Goal: Complete application form

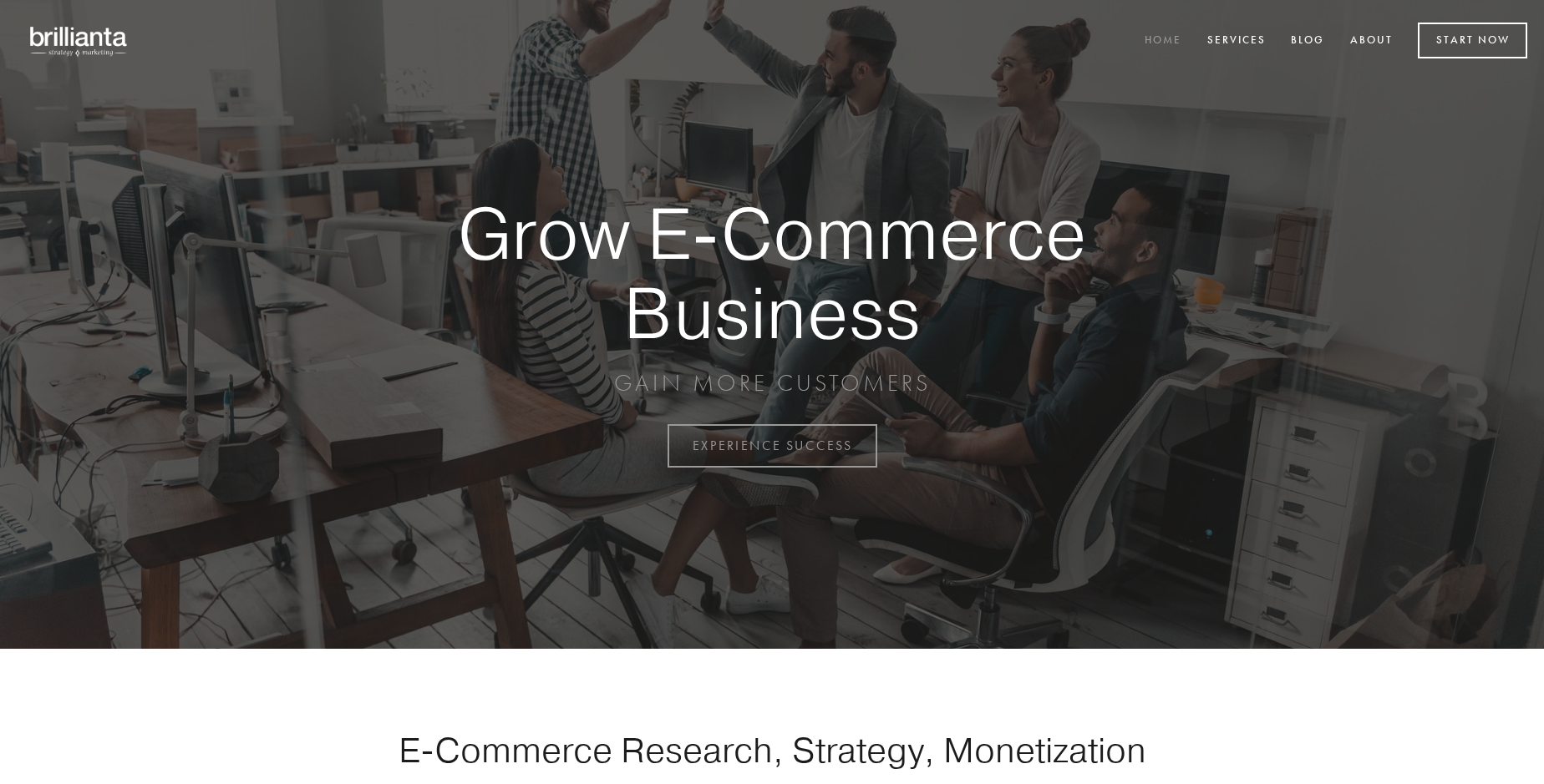
scroll to position [4379, 0]
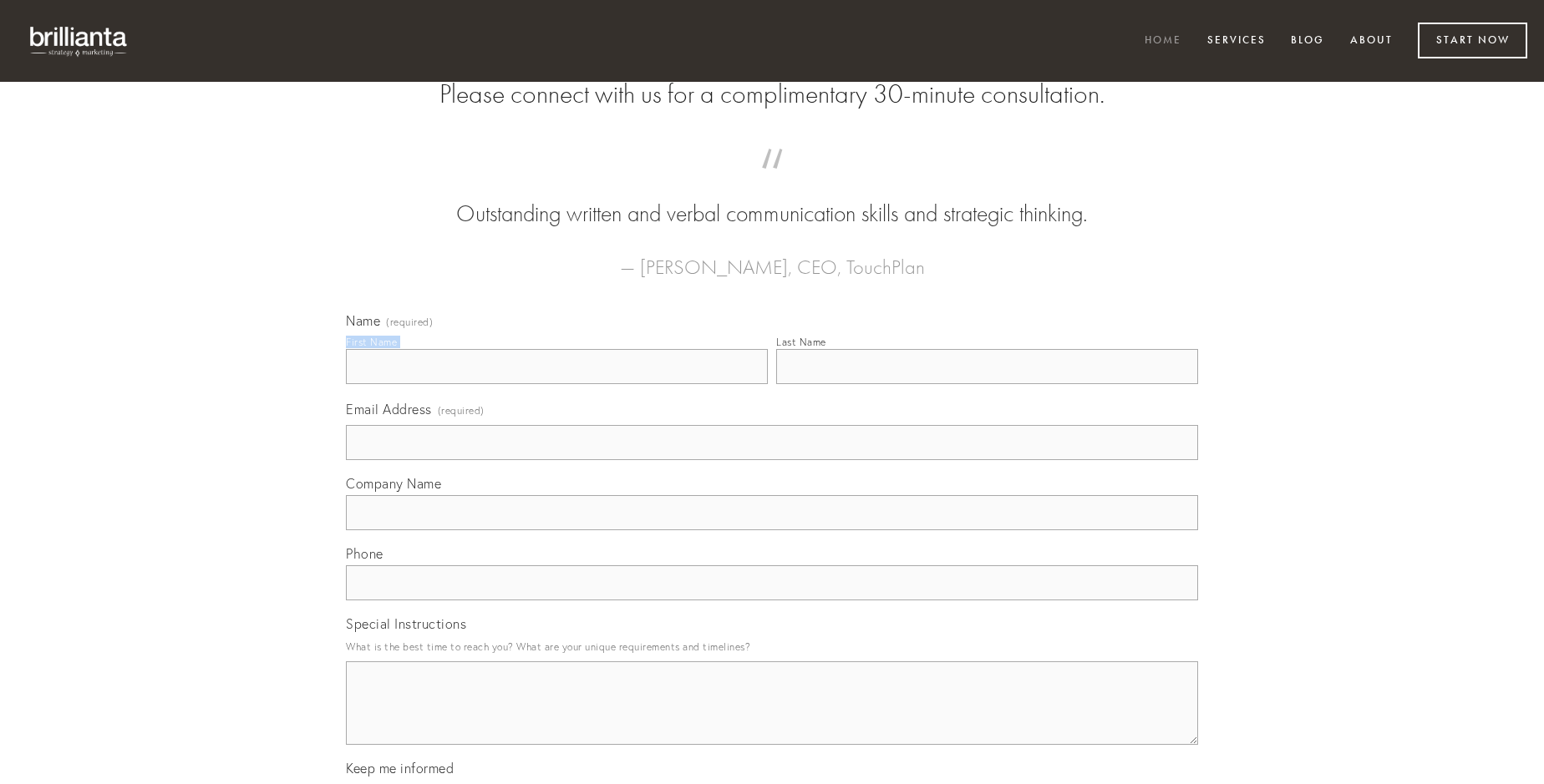
type input "[PERSON_NAME]"
click at [987, 384] on input "Last Name" at bounding box center [987, 366] width 422 height 35
type input "[PERSON_NAME]"
click at [772, 460] on input "Email Address (required)" at bounding box center [772, 443] width 852 height 35
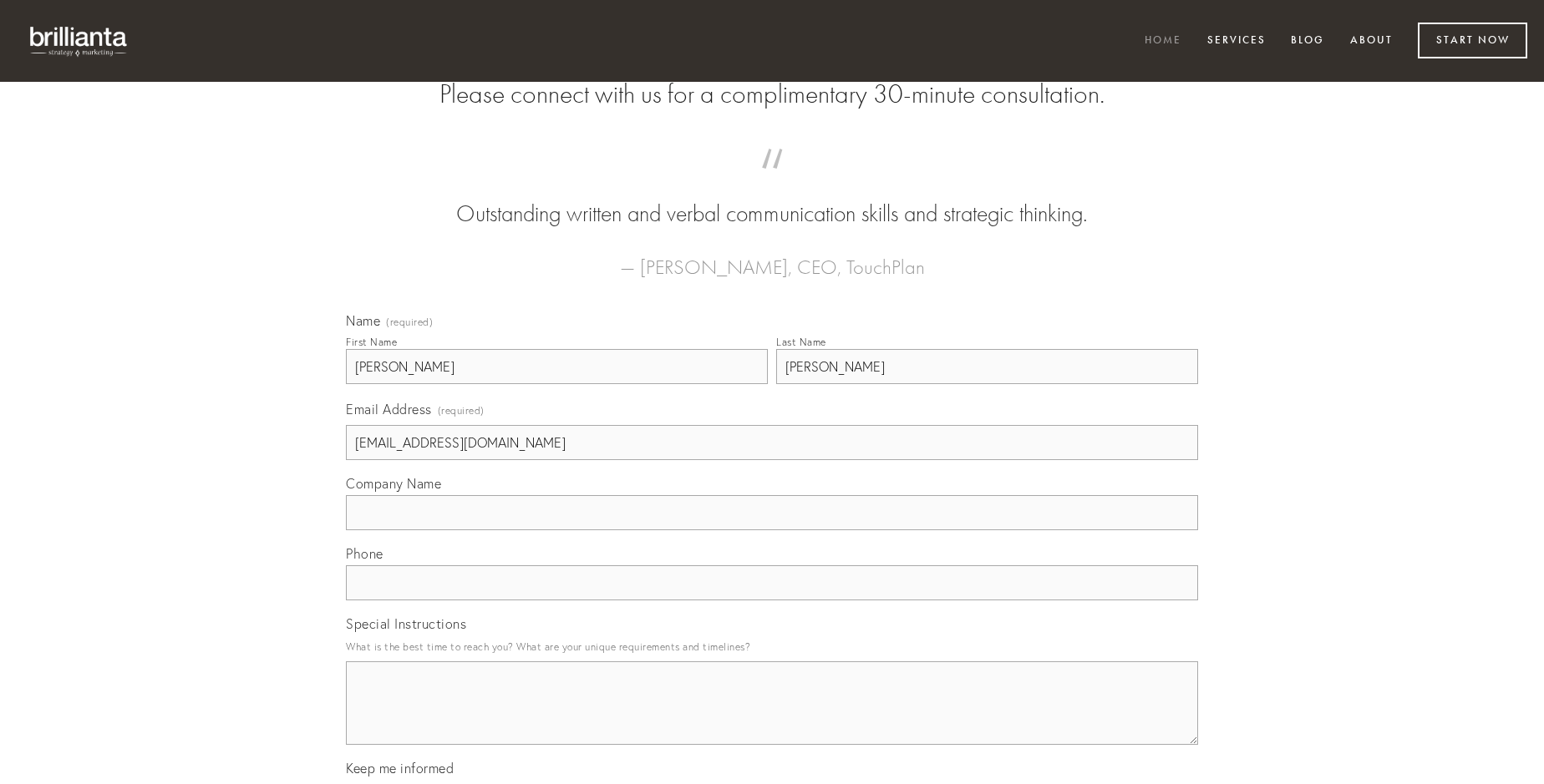
type input "[EMAIL_ADDRESS][DOMAIN_NAME]"
click at [772, 531] on input "Company Name" at bounding box center [772, 512] width 852 height 35
type input "summopere"
click at [772, 600] on input "text" at bounding box center [772, 583] width 852 height 35
click at [772, 718] on textarea "Special Instructions" at bounding box center [772, 703] width 852 height 83
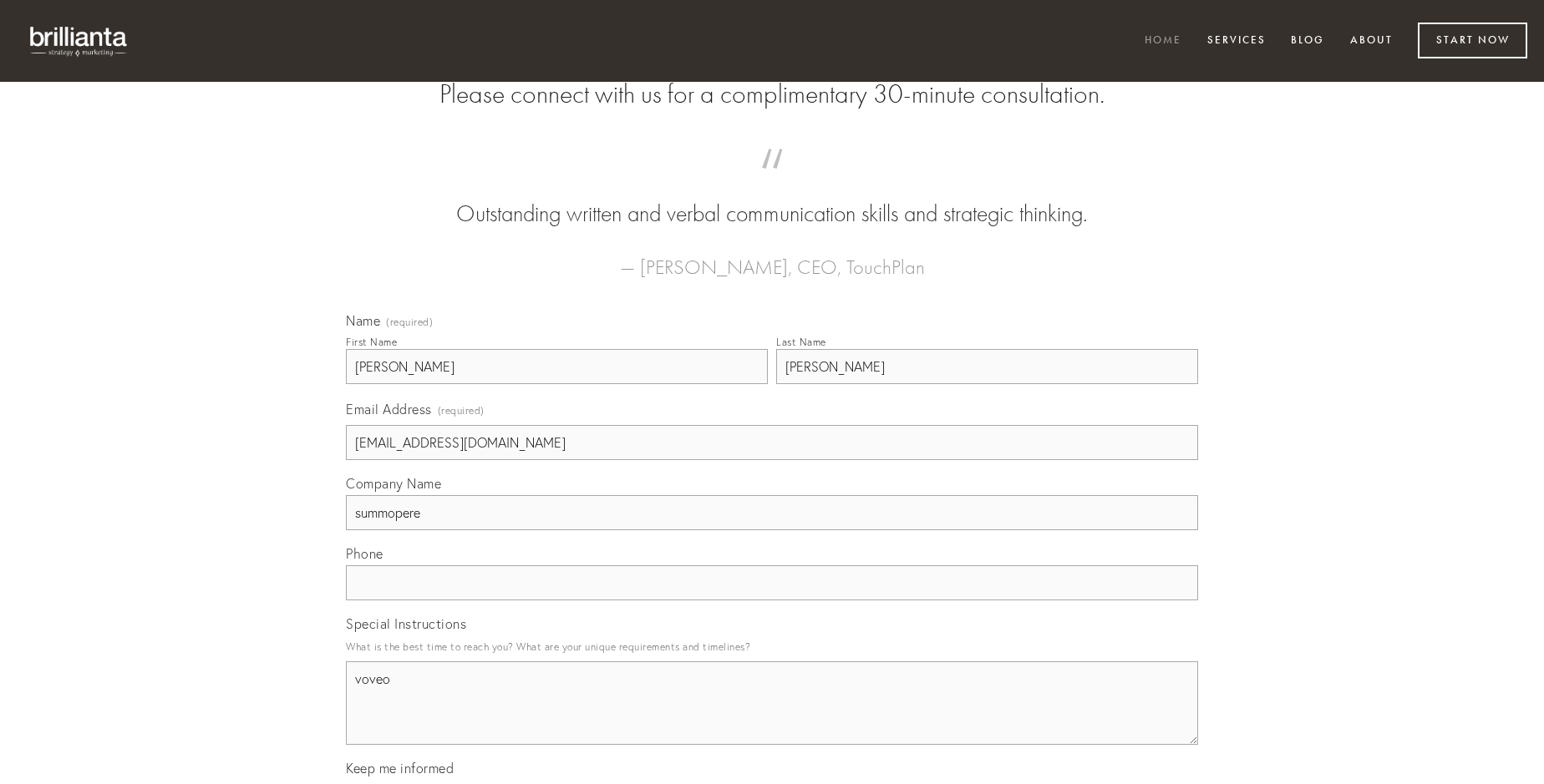
type textarea "voveo"
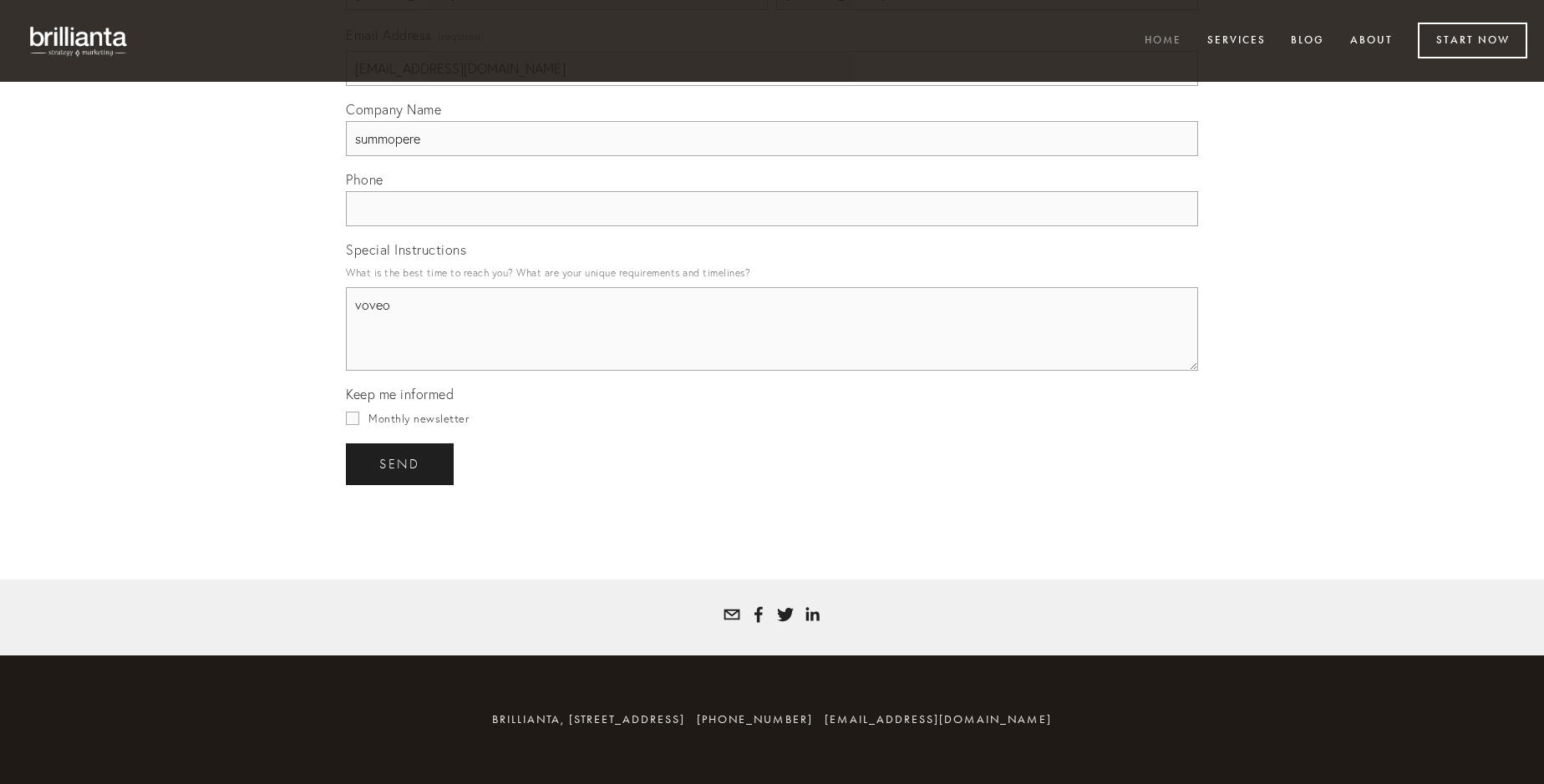
click at [401, 464] on span "send" at bounding box center [399, 465] width 41 height 15
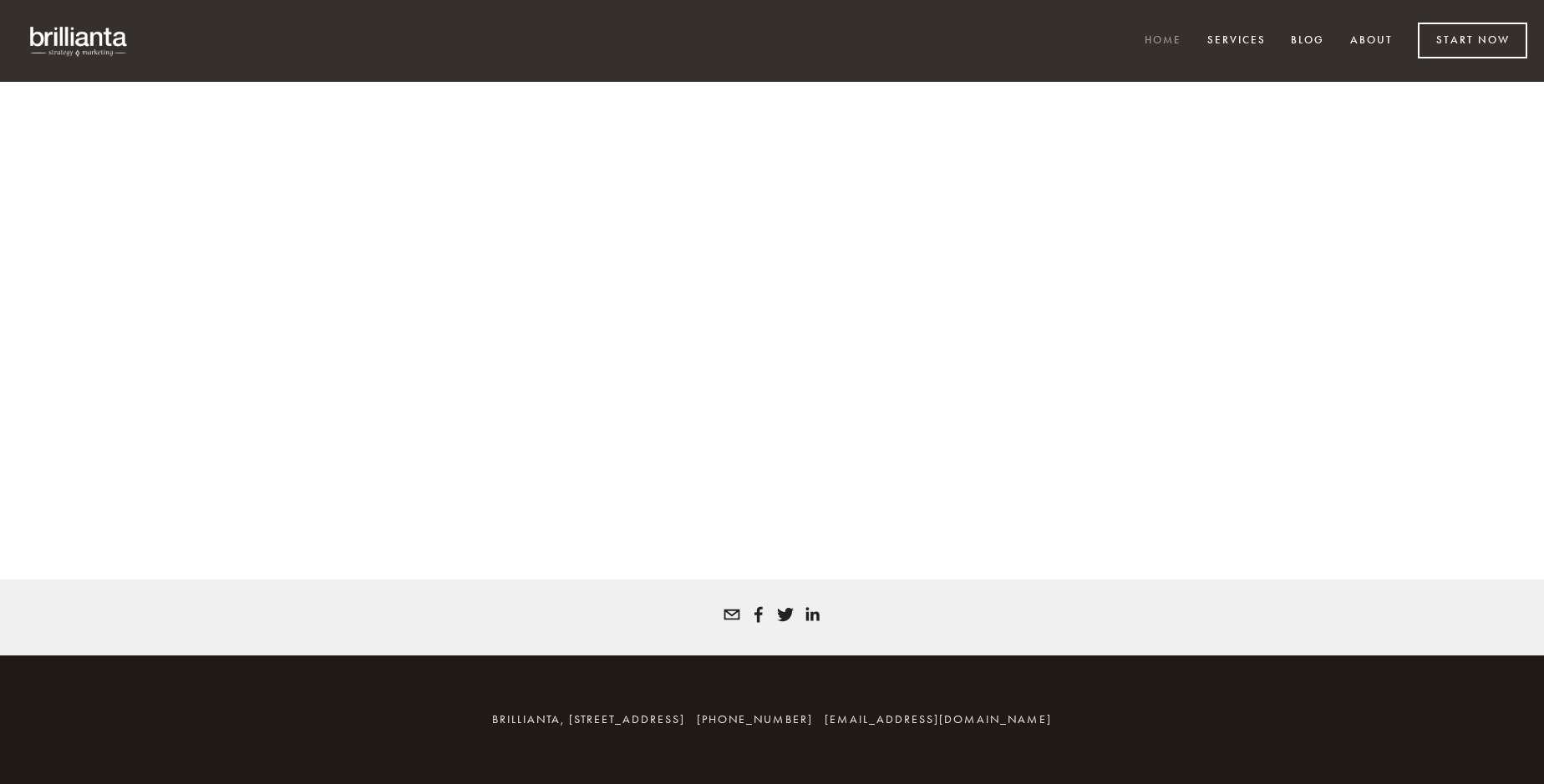
scroll to position [4356, 0]
